Goal: Transaction & Acquisition: Purchase product/service

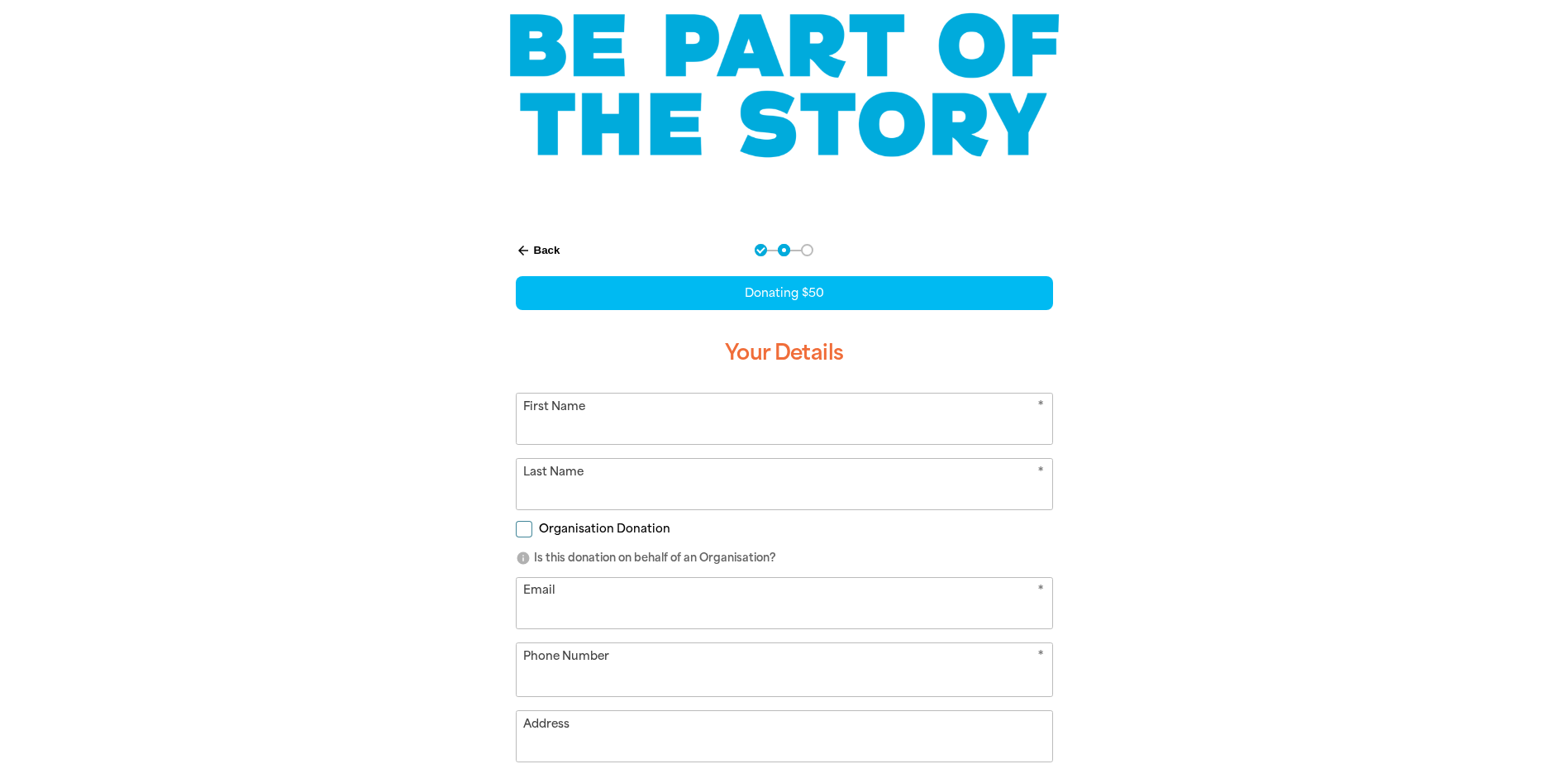
select select "AU"
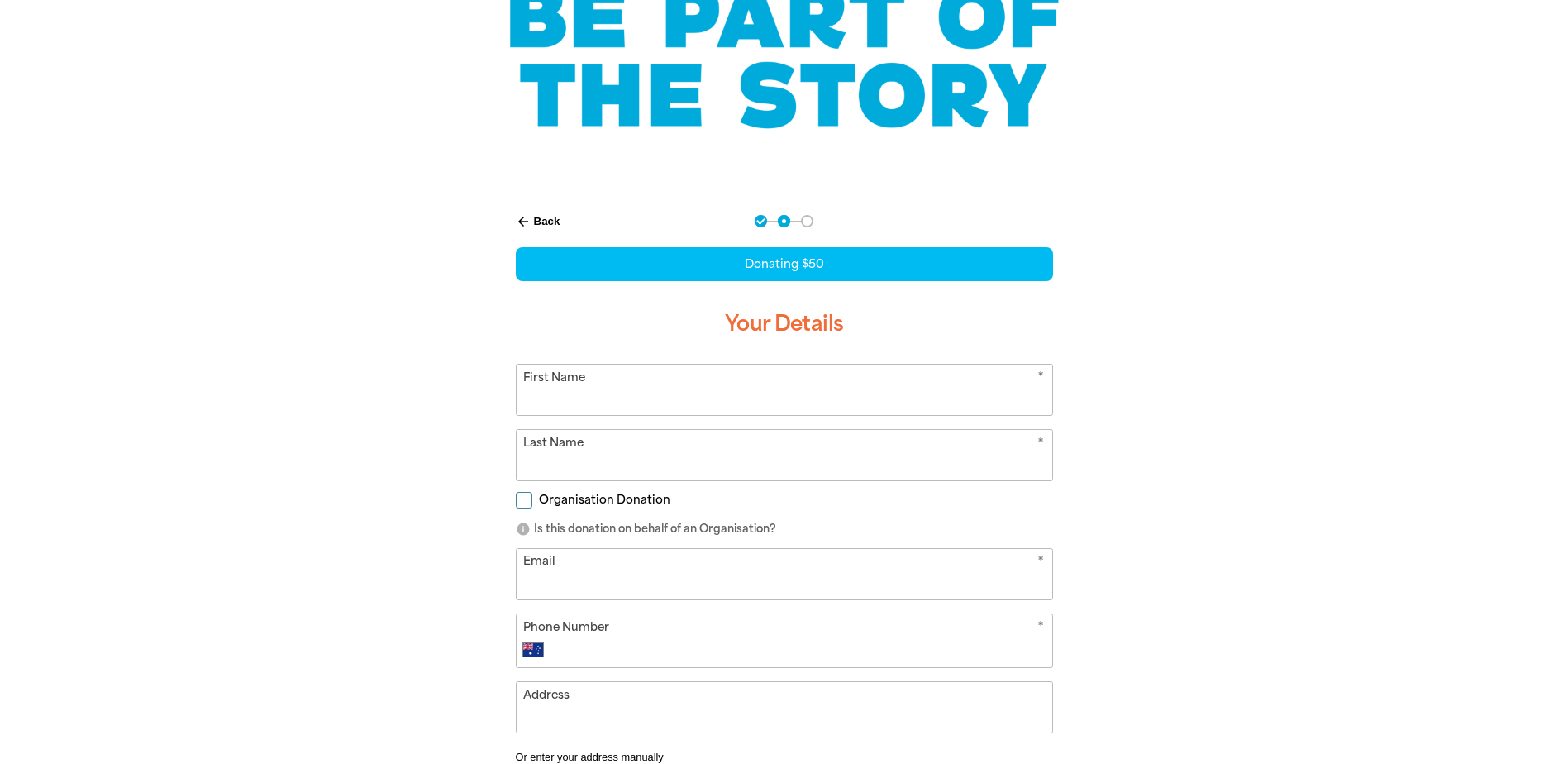
click at [614, 393] on input "First Name" at bounding box center [784, 390] width 535 height 51
type input "[PERSON_NAME]"
type input "[PERSON_NAME][EMAIL_ADDRESS][PERSON_NAME][DOMAIN_NAME]"
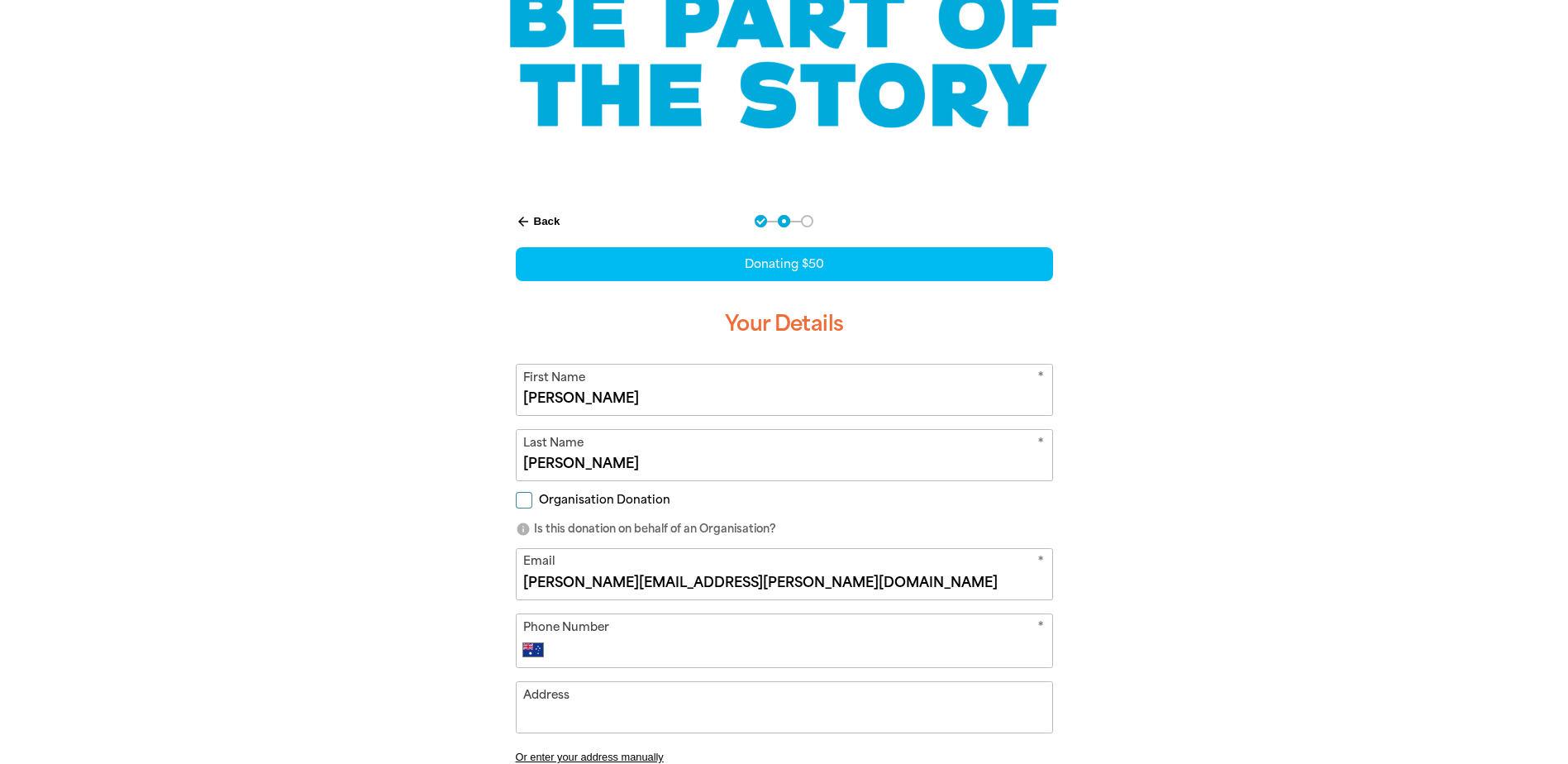
type input "[PHONE_NUMBER]"
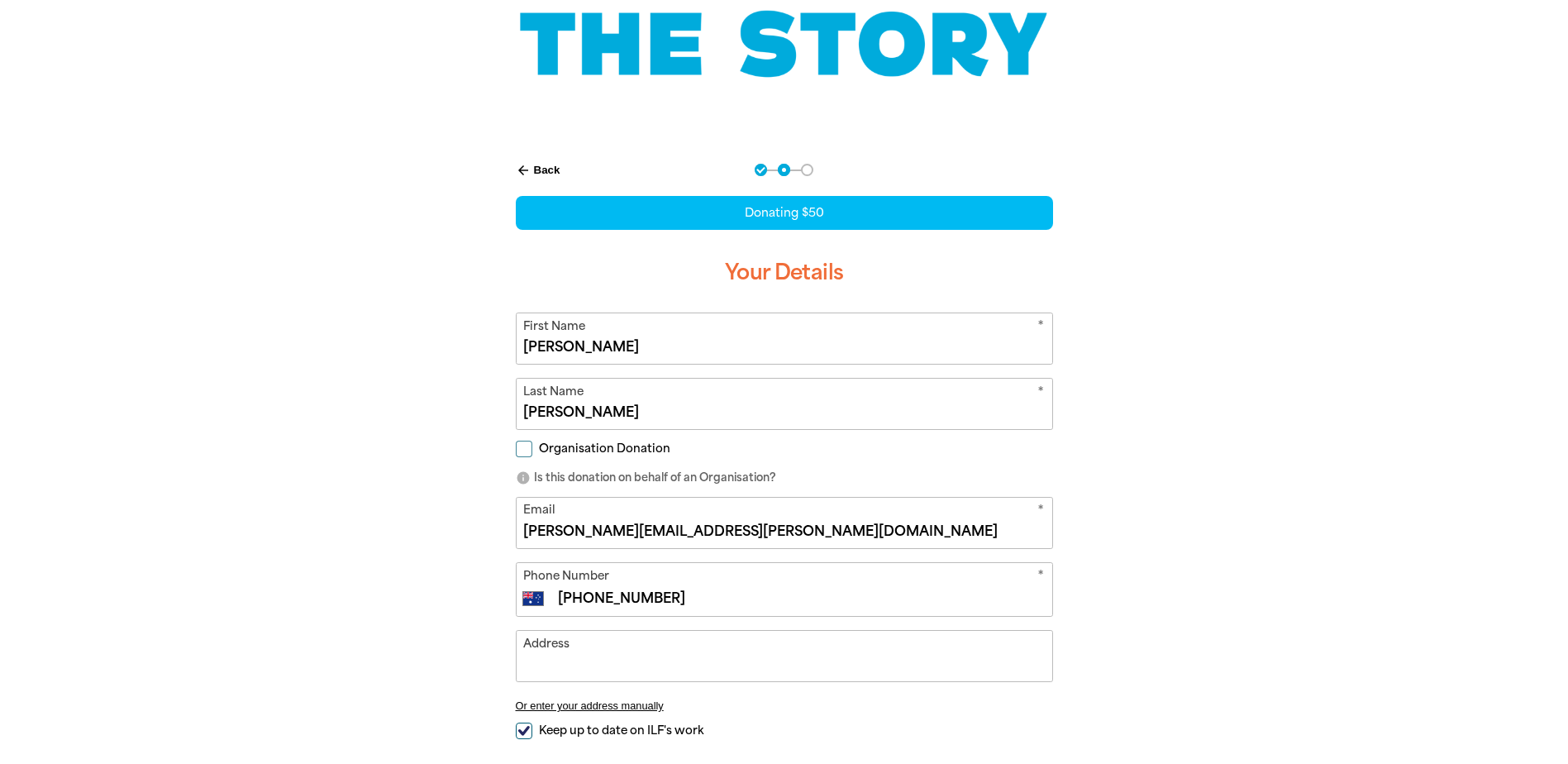
scroll to position [331, 0]
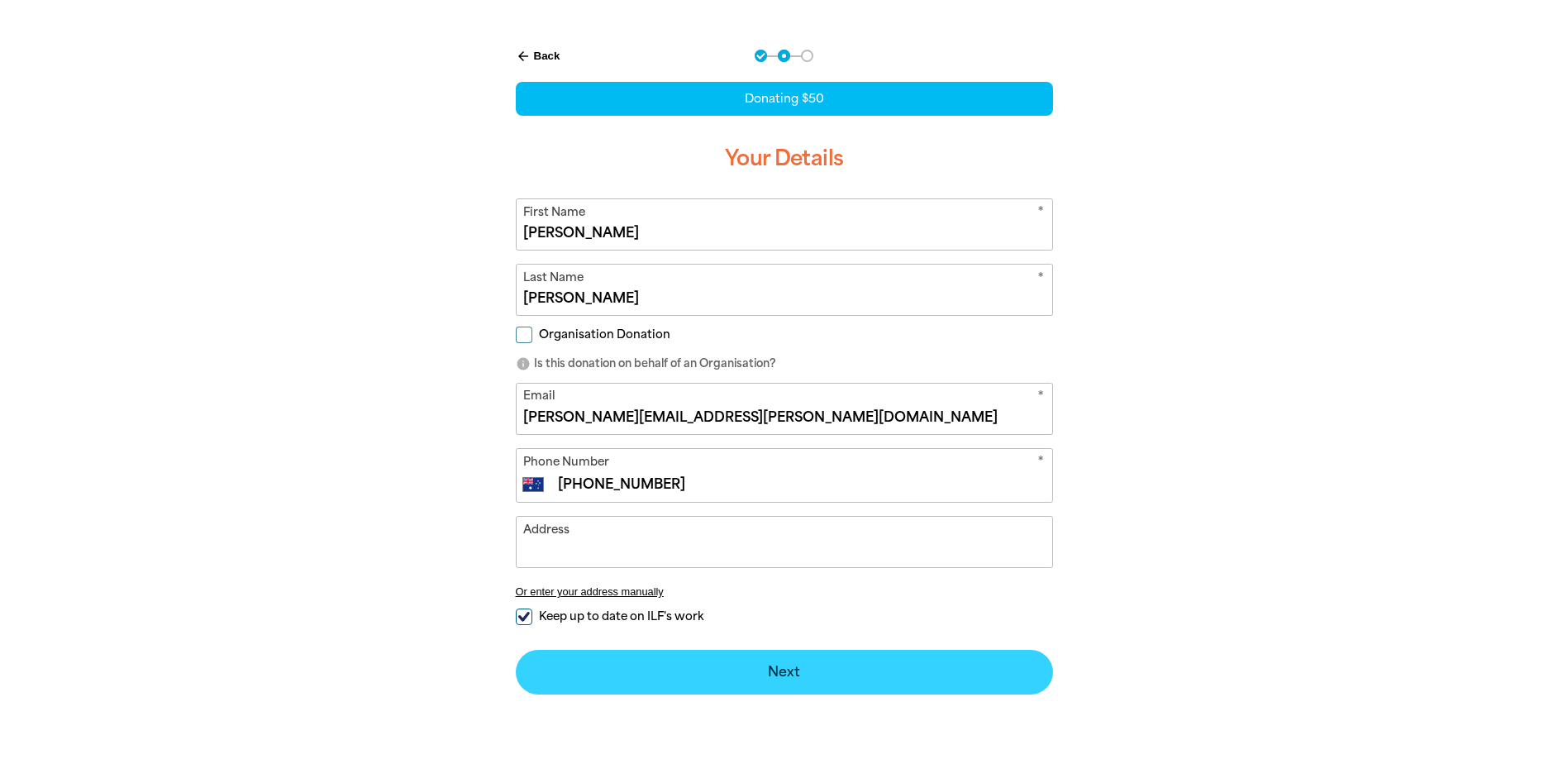
click at [805, 668] on button "Next chevron_right" at bounding box center [784, 672] width 537 height 44
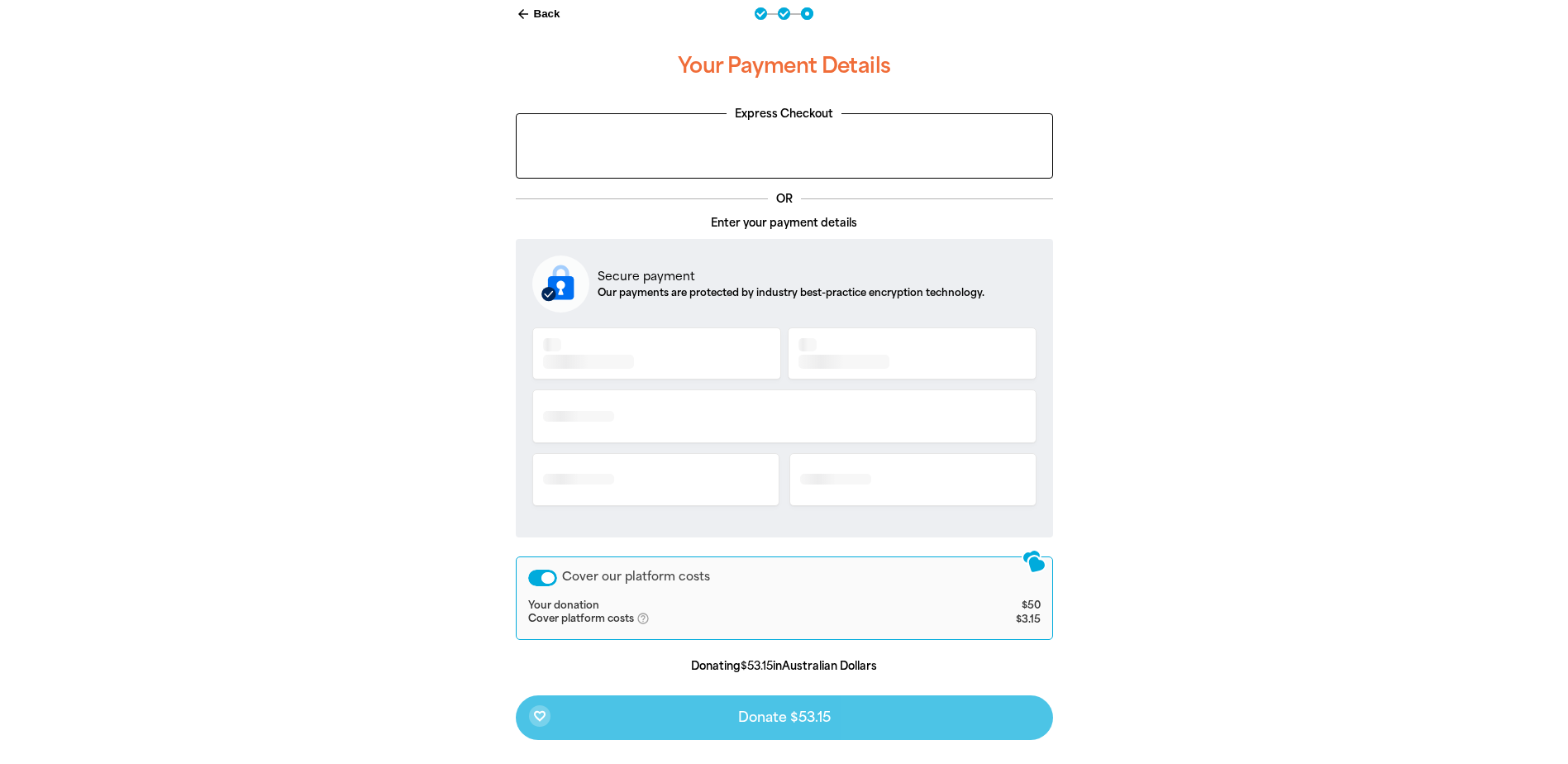
scroll to position [413, 0]
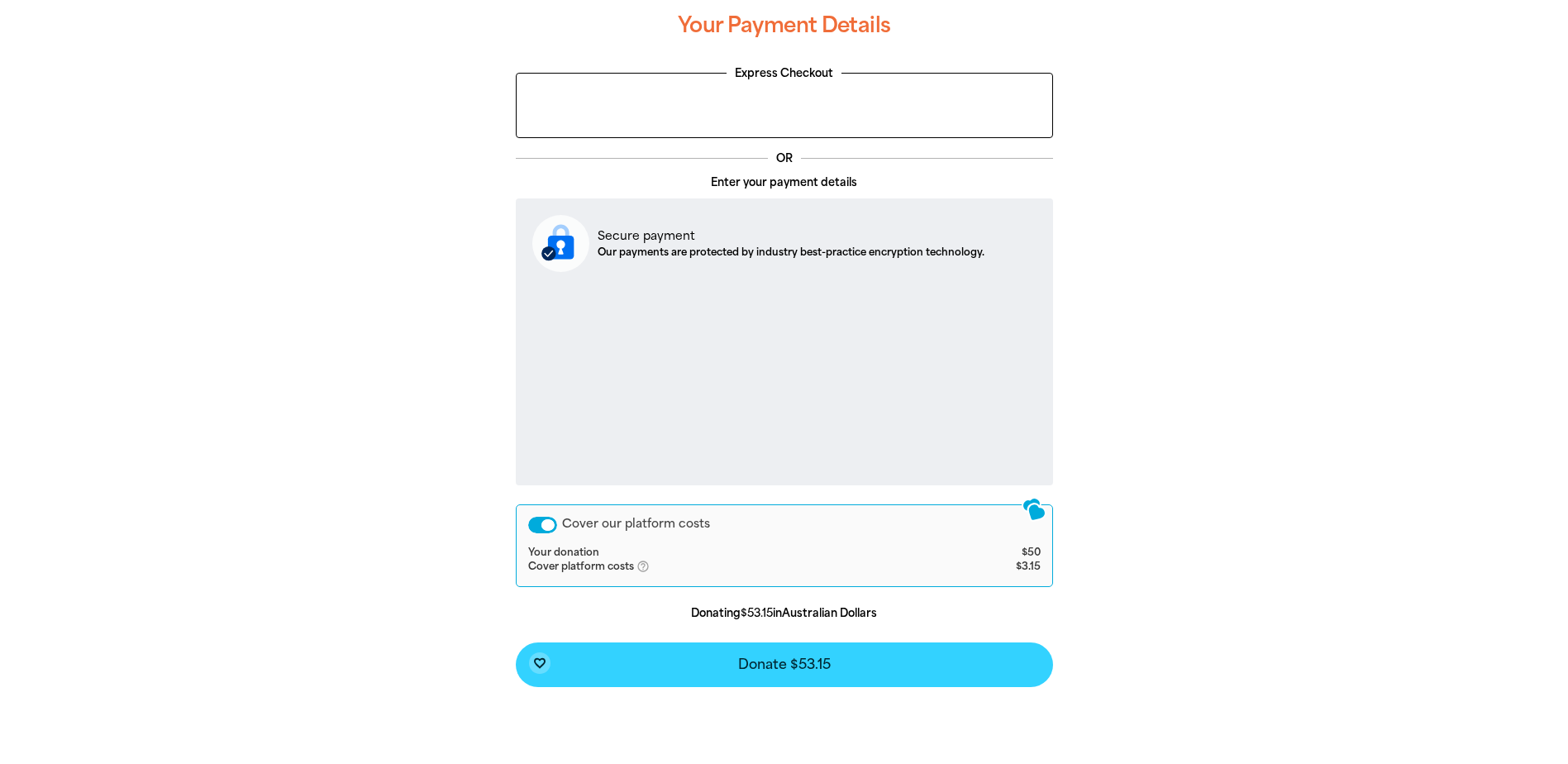
click at [790, 658] on span "Donate $53.15" at bounding box center [784, 665] width 92 height 13
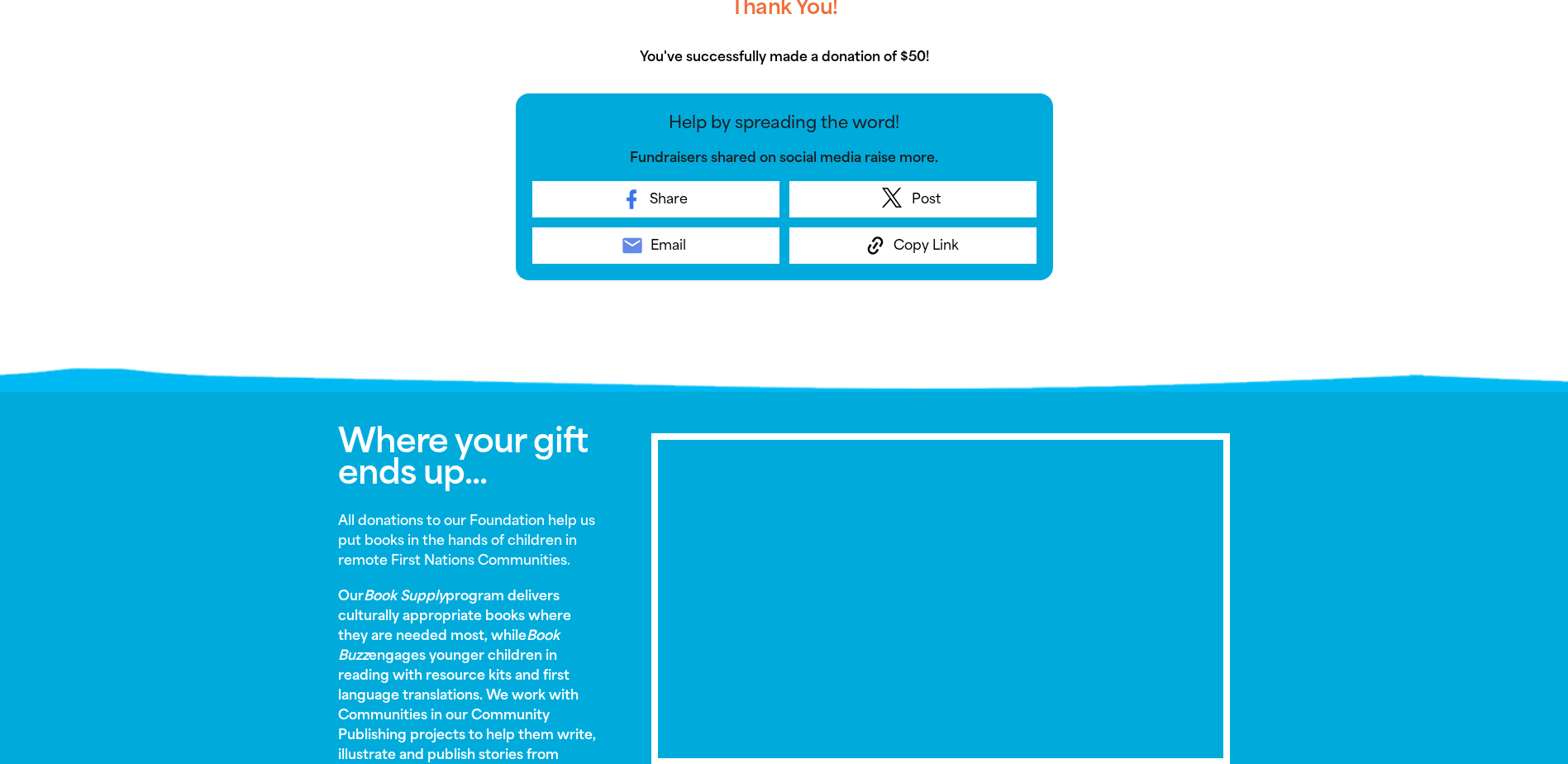
scroll to position [1038, 0]
